Goal: Transaction & Acquisition: Purchase product/service

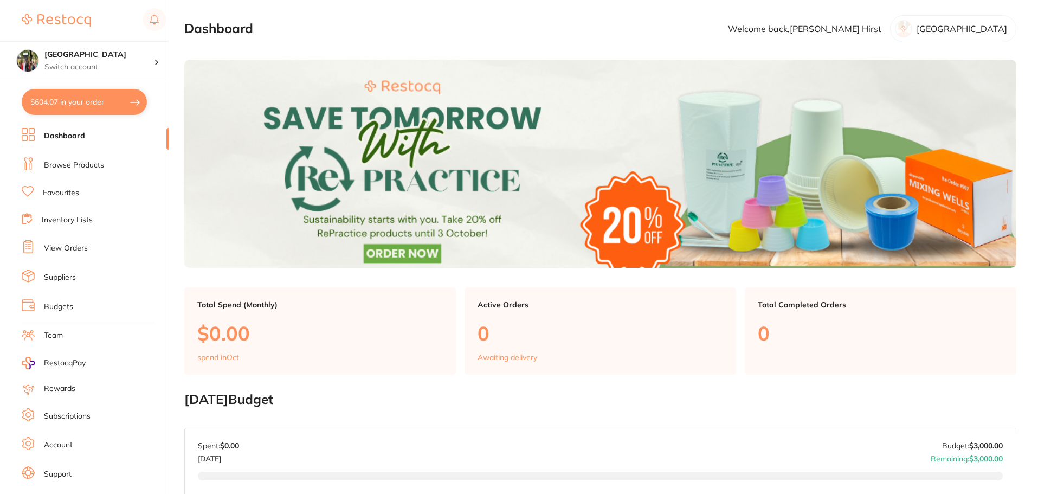
click at [83, 102] on button "$604.07 in your order" at bounding box center [84, 102] width 125 height 26
checkbox input "true"
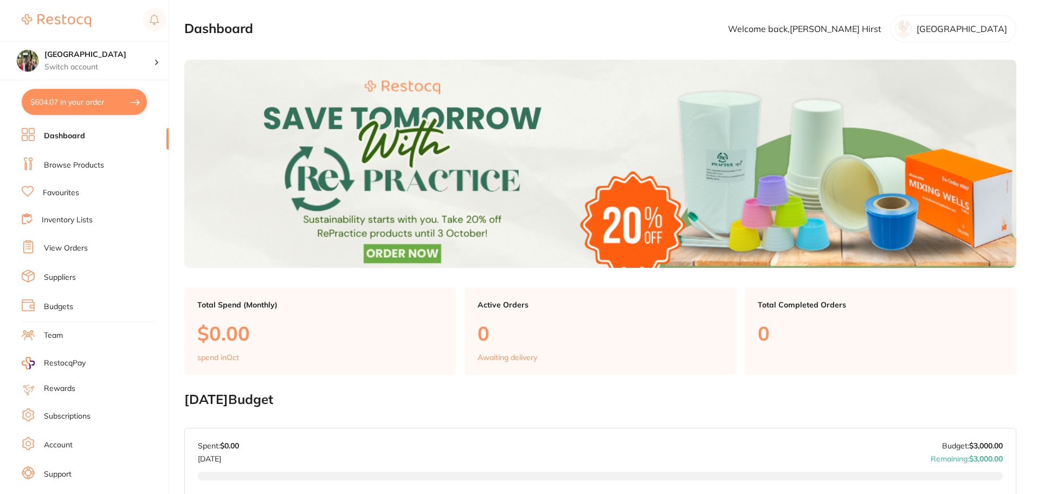
checkbox input "true"
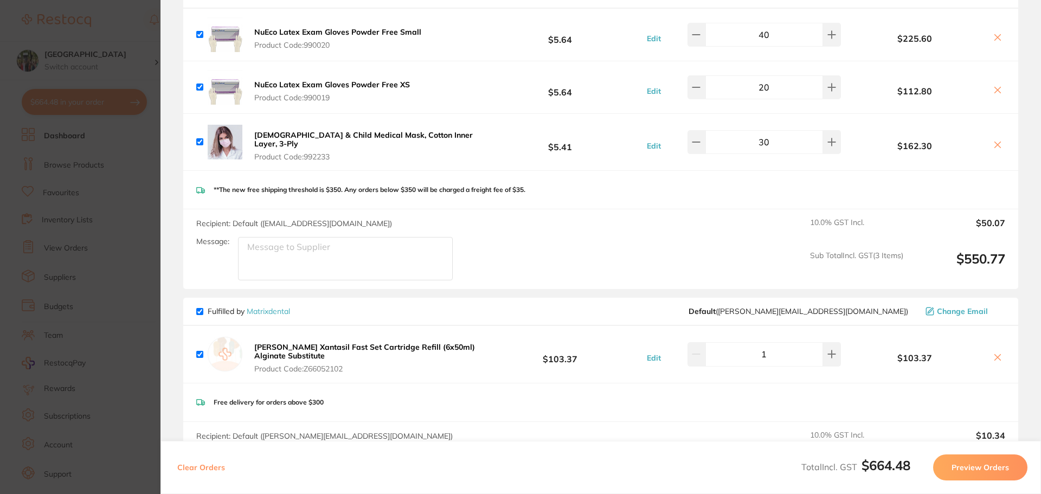
scroll to position [145, 0]
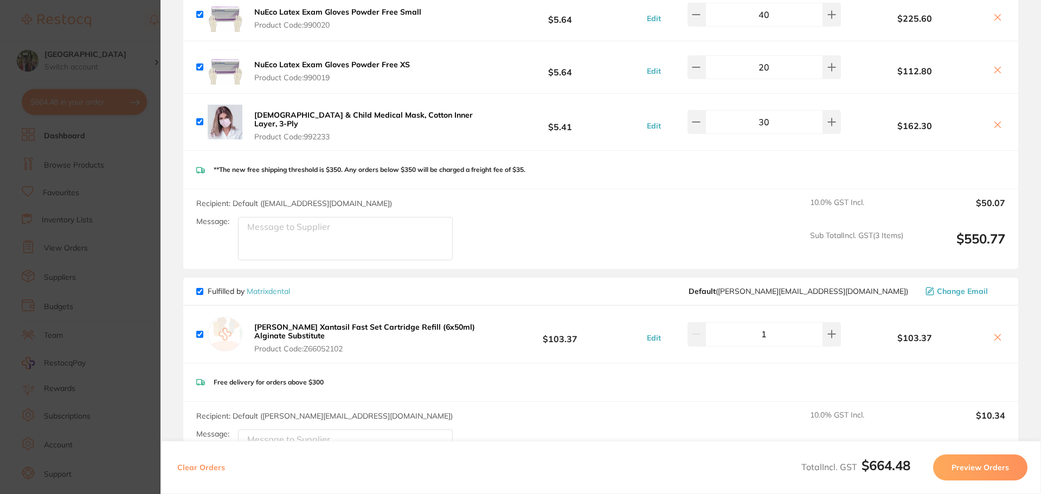
click at [200, 331] on input "checkbox" at bounding box center [199, 334] width 7 height 7
checkbox input "false"
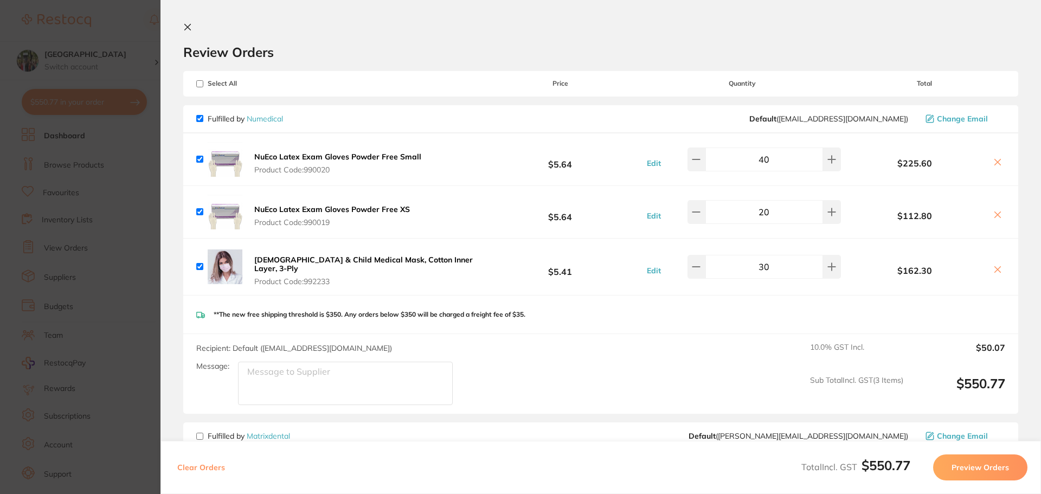
click at [972, 464] on button "Preview Orders" at bounding box center [980, 467] width 94 height 26
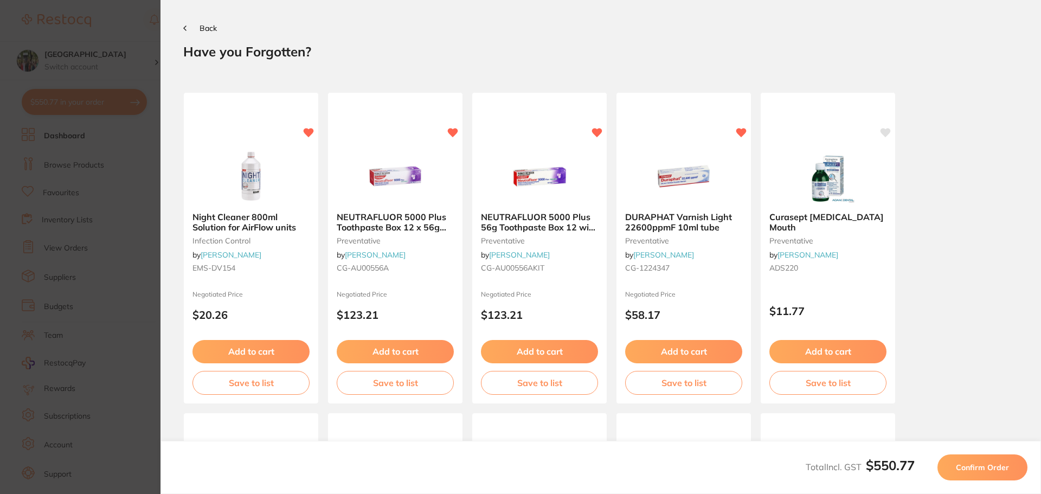
click at [1003, 466] on span "Confirm Order" at bounding box center [982, 468] width 53 height 10
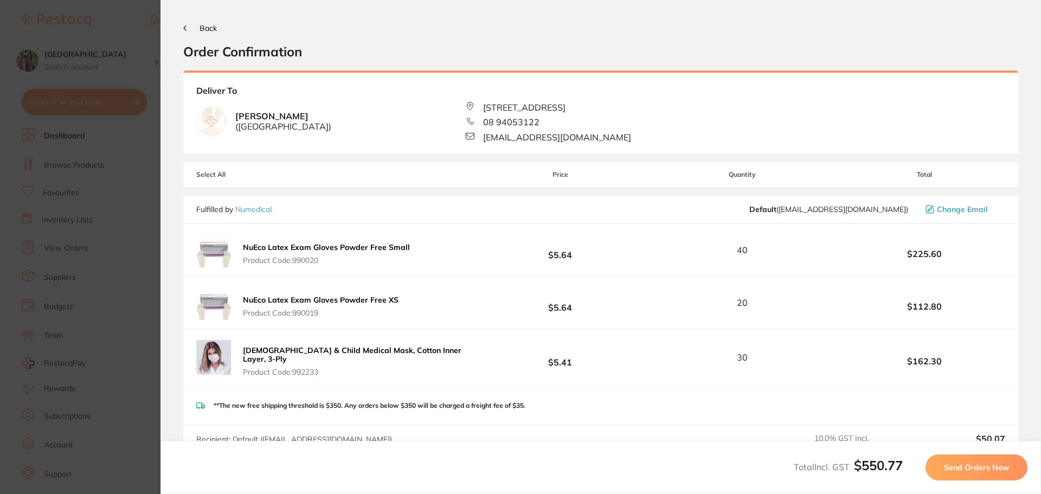
click at [996, 470] on span "Send Orders Now" at bounding box center [976, 468] width 65 height 10
